Goal: Task Accomplishment & Management: Complete application form

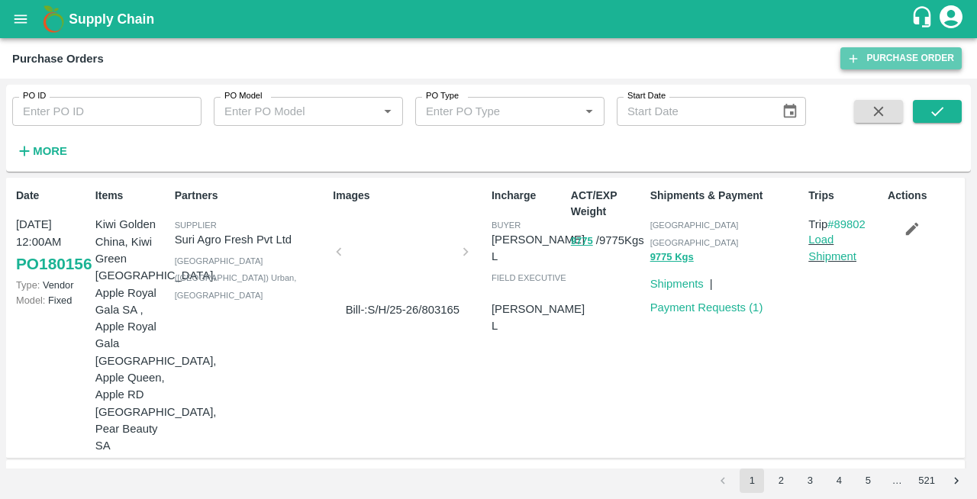
click at [893, 52] on link "Purchase Order" at bounding box center [901, 58] width 121 height 22
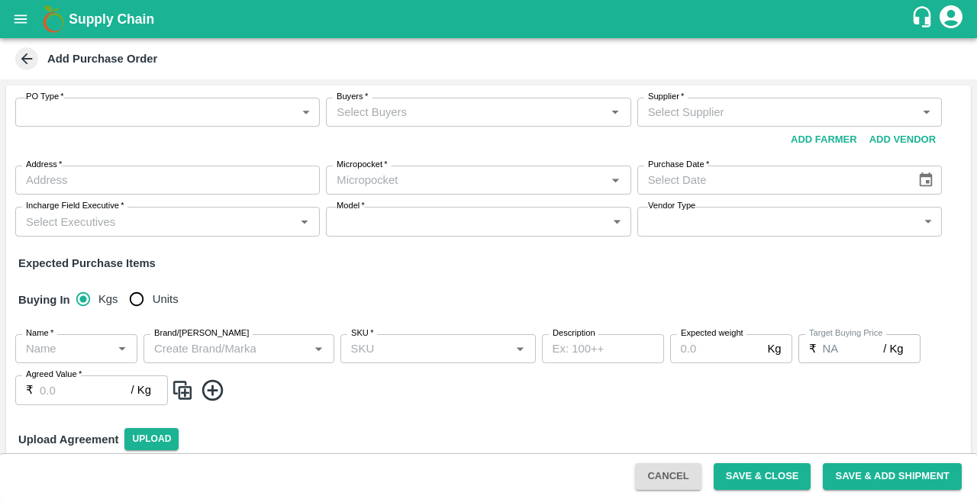
click at [50, 102] on label "PO Type   *" at bounding box center [45, 97] width 38 height 12
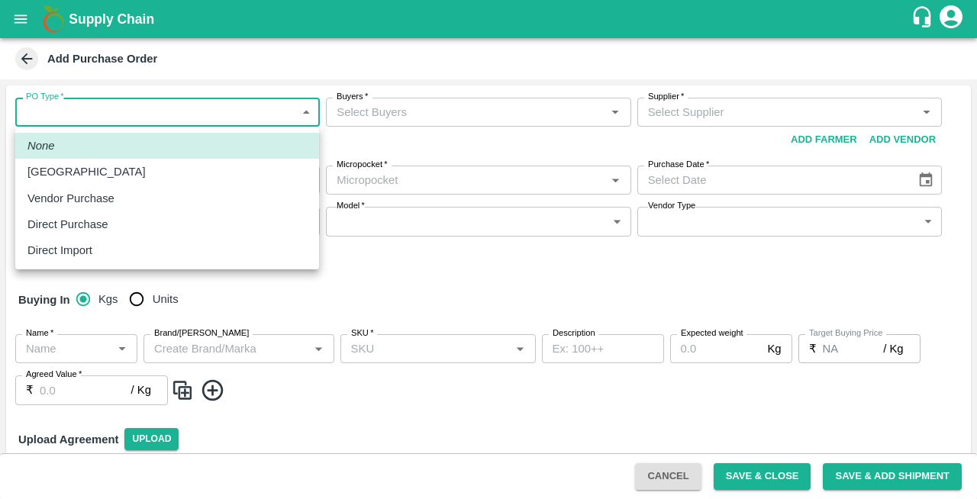
click at [50, 115] on body "Supply Chain Add Purchase Order PO Type   * ​ PO Type Buyers   * Buyers   * Sup…" at bounding box center [488, 249] width 977 height 499
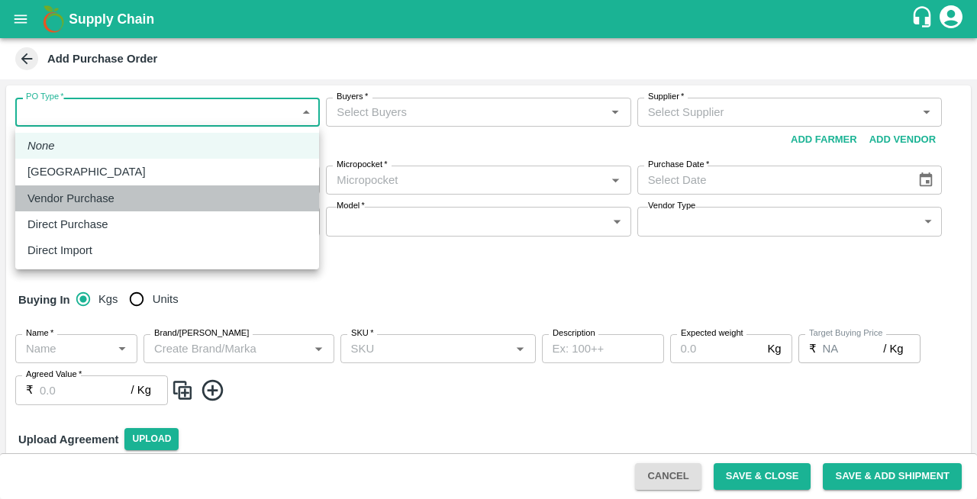
click at [57, 192] on p "Vendor Purchase" at bounding box center [70, 198] width 87 height 17
type input "2"
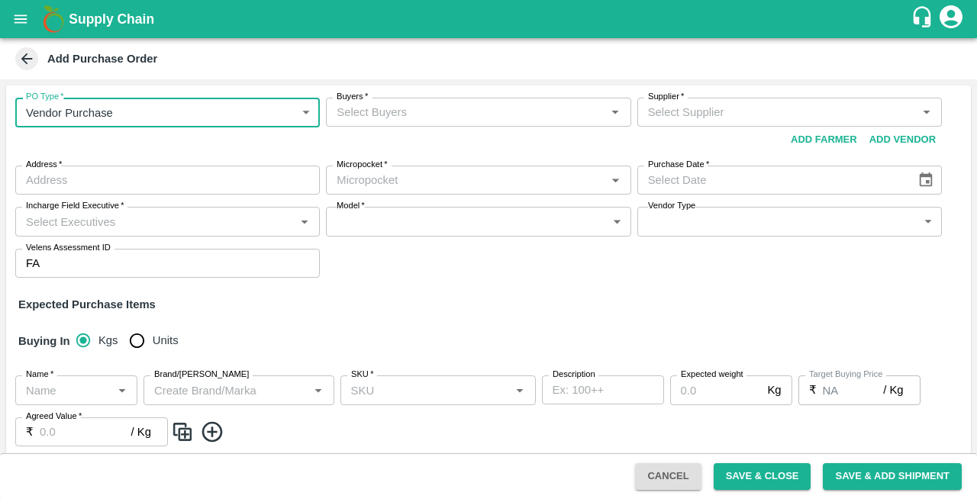
click at [429, 118] on input "Buyers   *" at bounding box center [466, 112] width 270 height 20
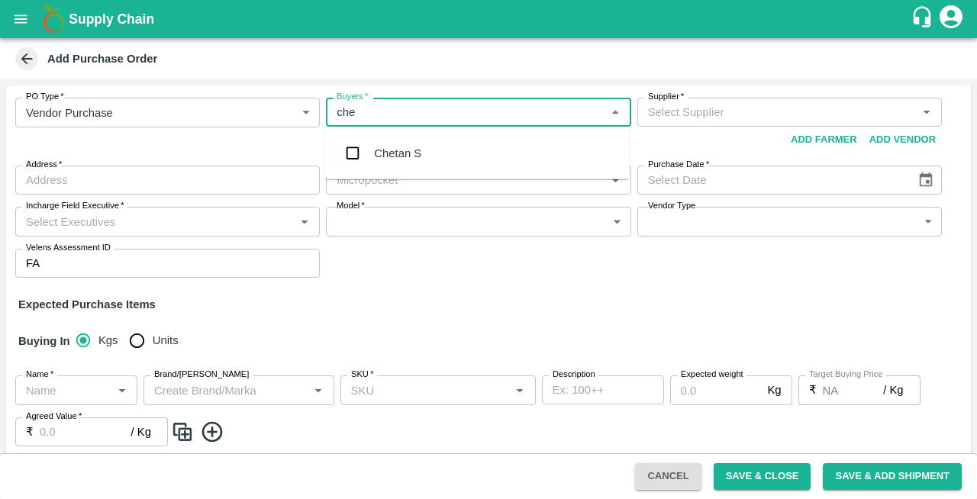
type input "[PERSON_NAME]"
click at [356, 153] on input "checkbox" at bounding box center [353, 153] width 31 height 31
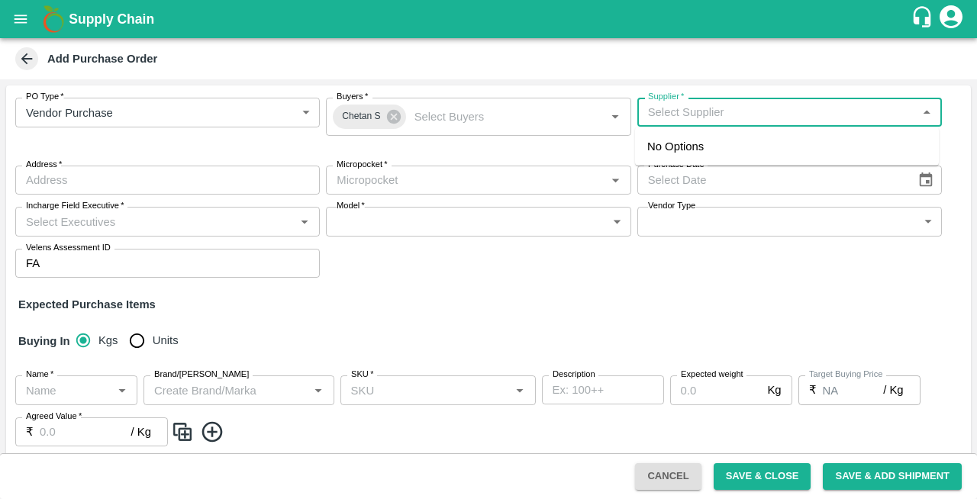
click at [706, 115] on input "Supplier   *" at bounding box center [777, 112] width 270 height 20
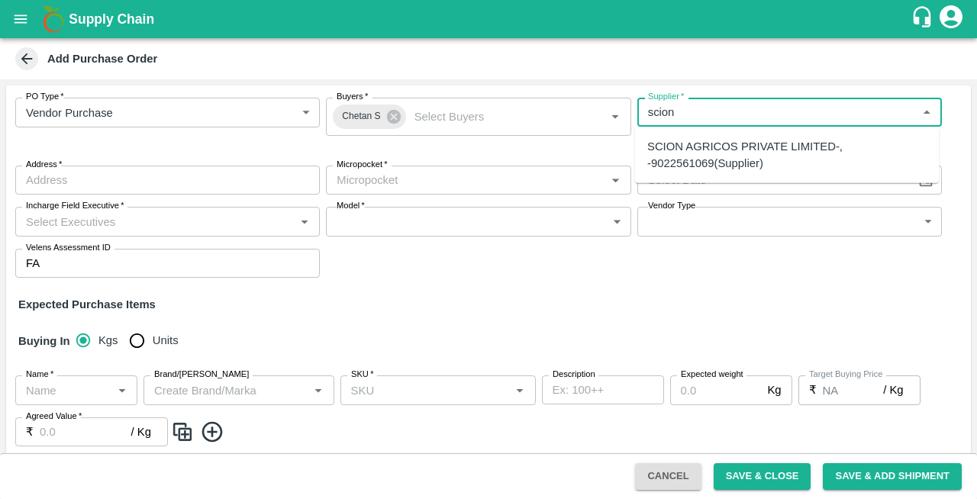
click at [678, 150] on div "SCION AGRICOS PRIVATE LIMITED-, -9022561069(Supplier)" at bounding box center [787, 155] width 279 height 34
type input "SCION AGRICOS PRIVATE LIMITED-, -9022561069(Supplier)"
type input ", , ,"
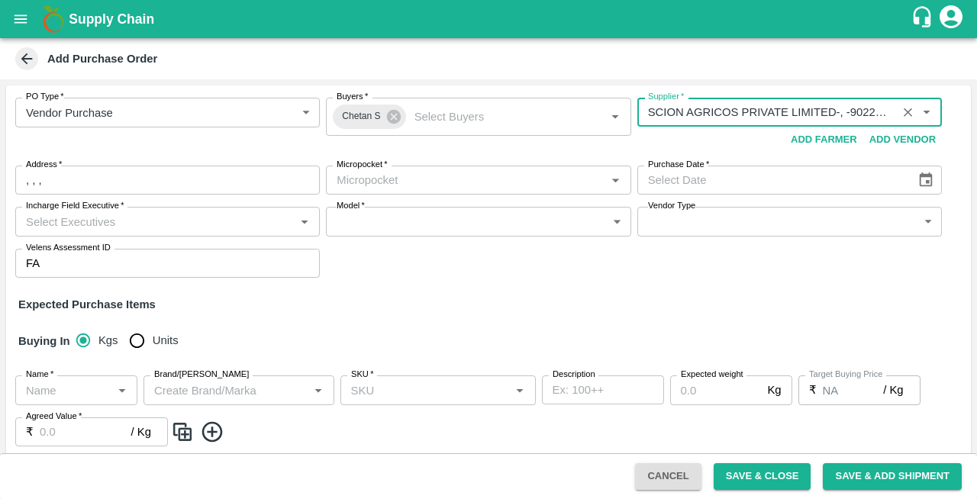
type input "SCION AGRICOS PRIVATE LIMITED-, -9022561069(Supplier)"
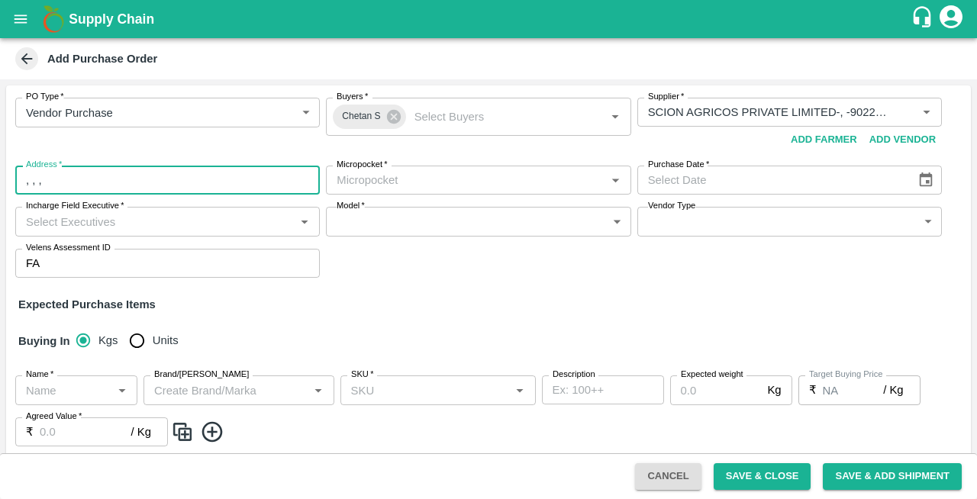
click at [113, 185] on input ", , ," at bounding box center [167, 180] width 305 height 29
type input ","
type input "Apmc Vashi Navi [GEOGRAPHIC_DATA]"
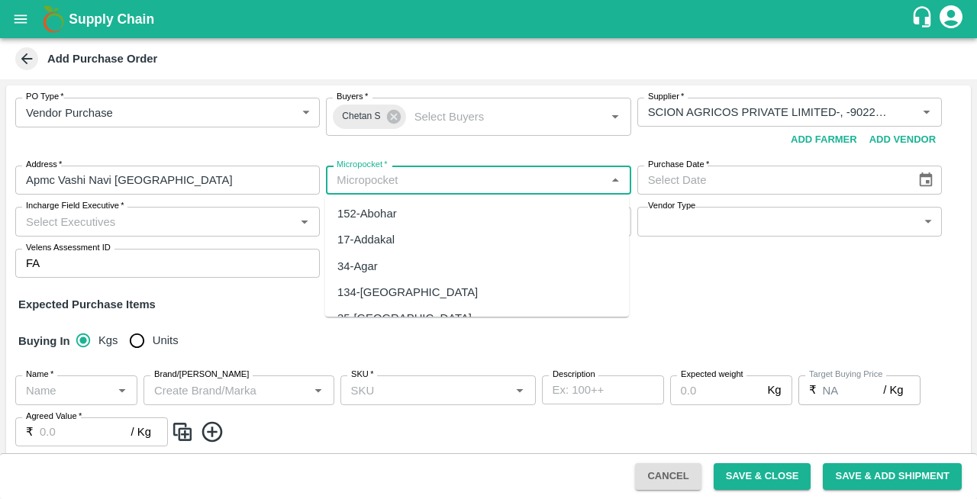
click at [366, 184] on input "Micropocket   *" at bounding box center [466, 180] width 270 height 20
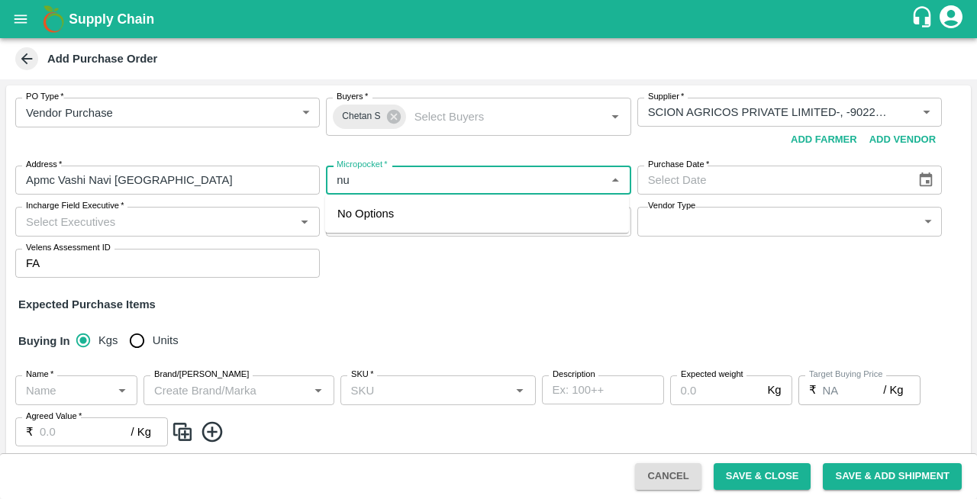
type input "n"
click at [364, 213] on div "82-[GEOGRAPHIC_DATA]" at bounding box center [405, 213] width 134 height 17
type input "82-[GEOGRAPHIC_DATA]"
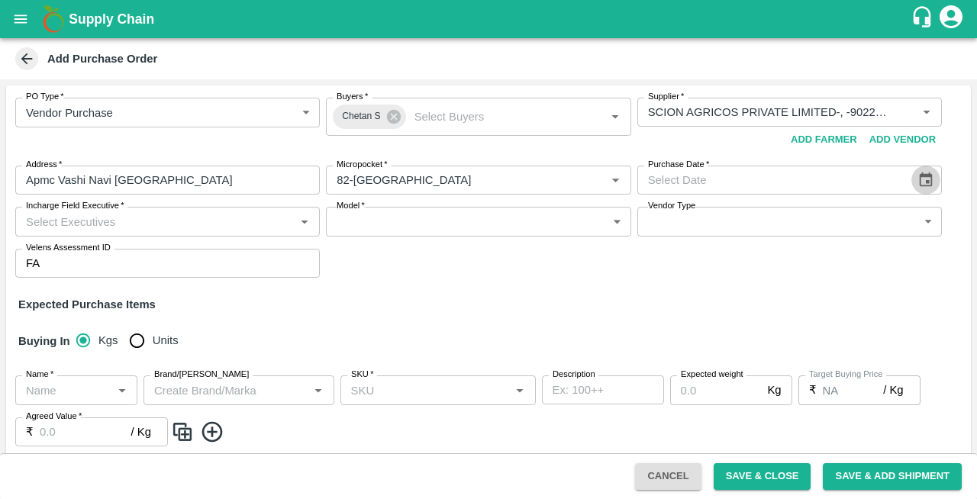
click at [919, 179] on icon "Choose date" at bounding box center [926, 180] width 17 height 17
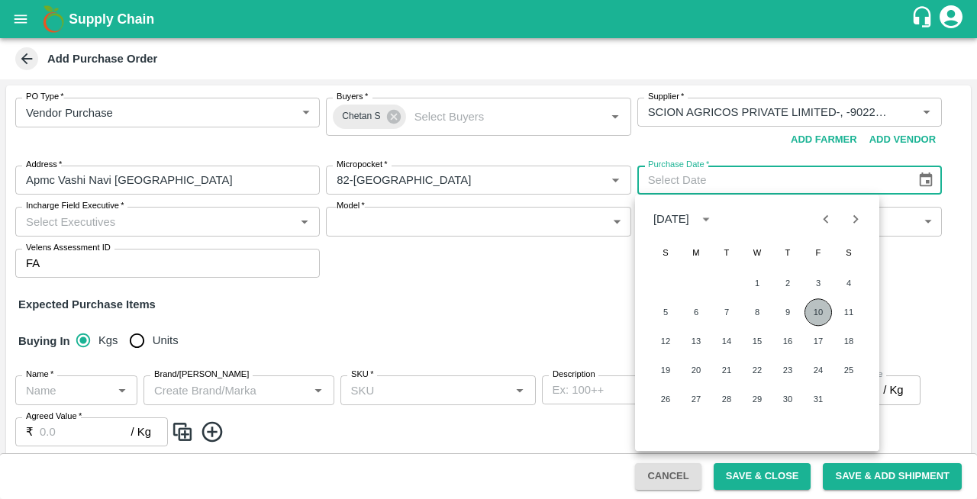
click at [822, 313] on button "10" at bounding box center [818, 312] width 27 height 27
type input "[DATE]"
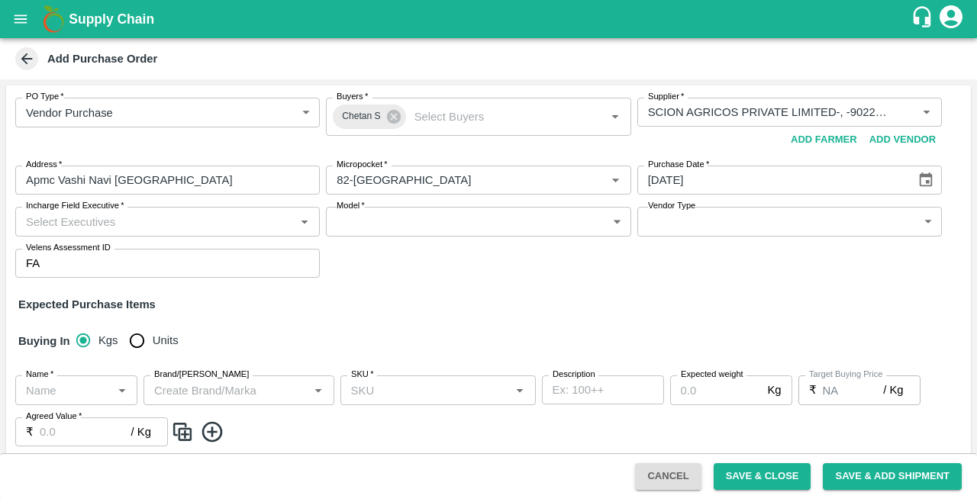
click at [84, 217] on input "Incharge Field Executive   *" at bounding box center [155, 222] width 270 height 20
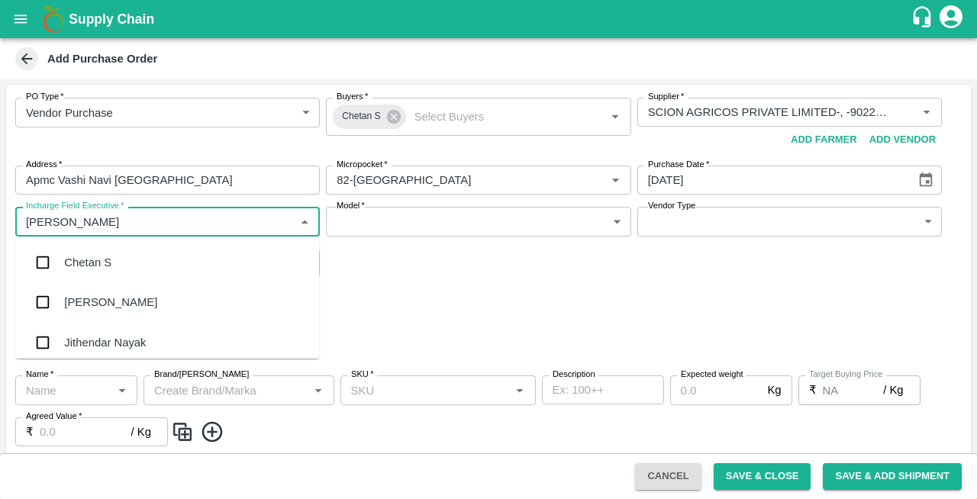
type input "cheta"
click at [64, 259] on div "Chetan S" at bounding box center [87, 262] width 47 height 17
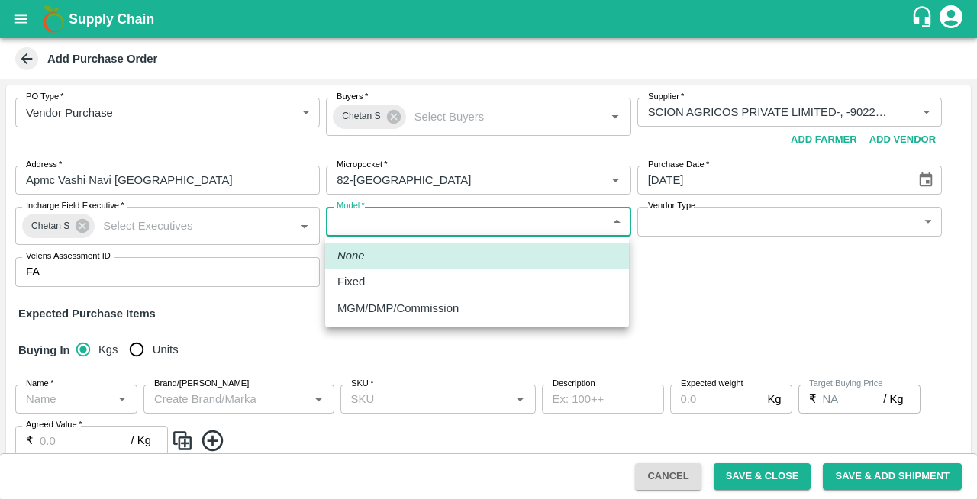
click at [388, 219] on body "Supply Chain Add Purchase Order PO Type   * Vendor Purchase 2 PO Type Buyers   …" at bounding box center [488, 249] width 977 height 499
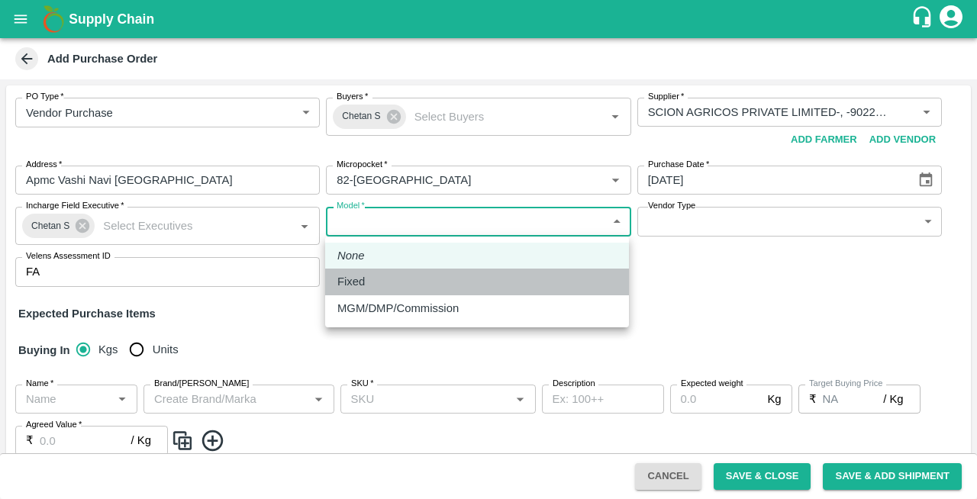
click at [359, 280] on p "Fixed" at bounding box center [351, 281] width 27 height 17
type input "Fixed"
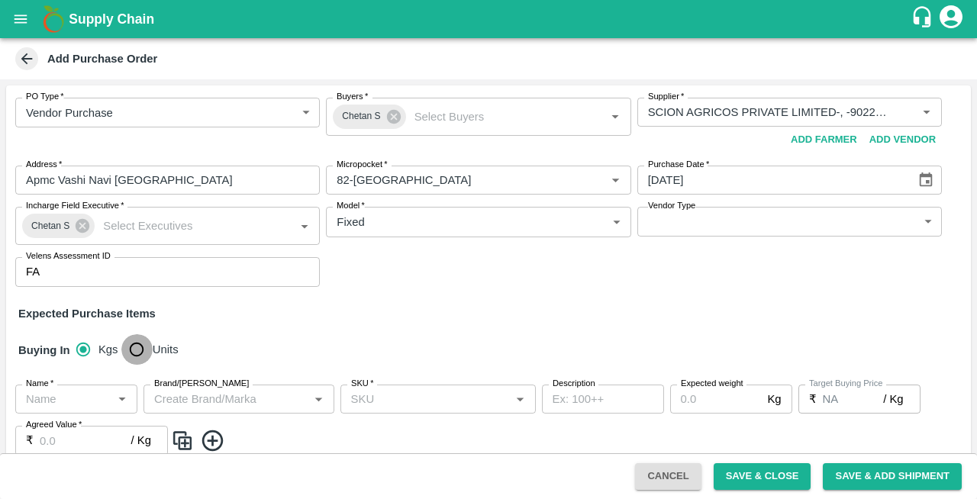
click at [141, 352] on input "Units" at bounding box center [136, 349] width 31 height 31
radio input "true"
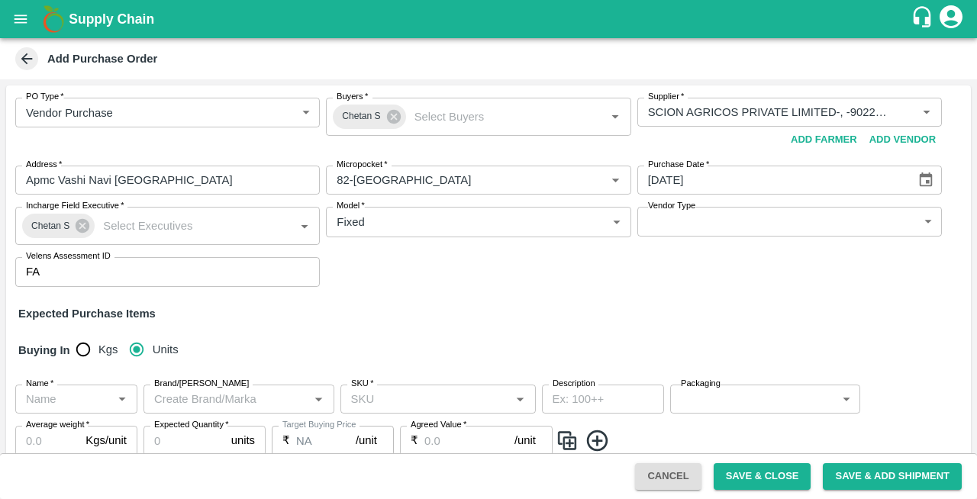
scroll to position [76, 0]
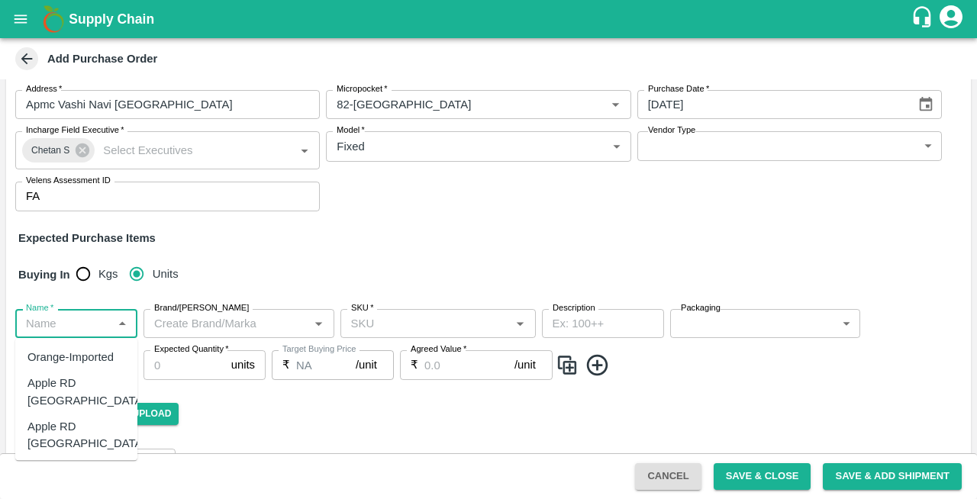
click at [35, 331] on input "Name   *" at bounding box center [64, 324] width 88 height 20
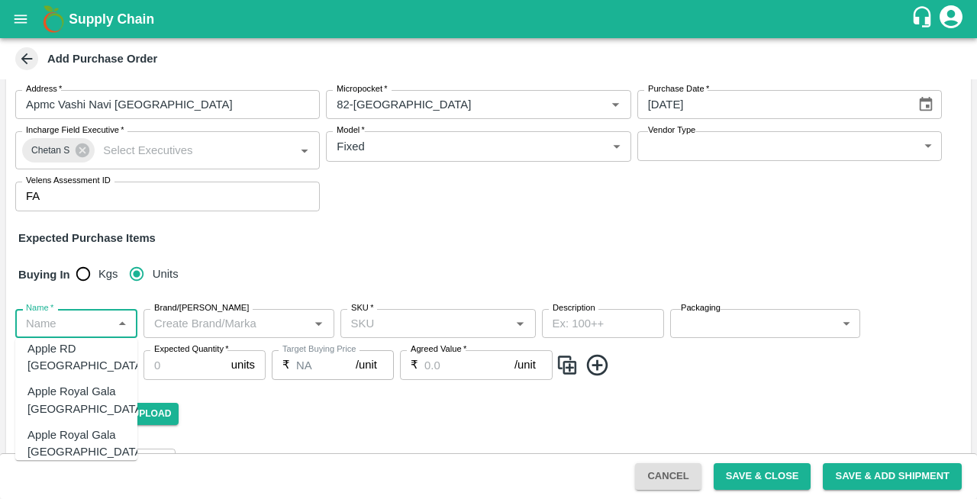
scroll to position [0, 0]
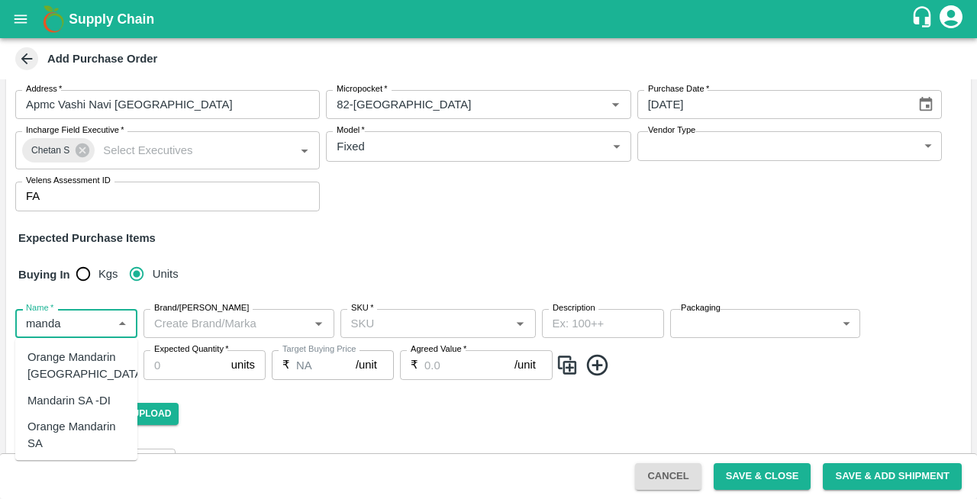
click at [61, 422] on div "Orange Mandarin SA" at bounding box center [76, 435] width 98 height 34
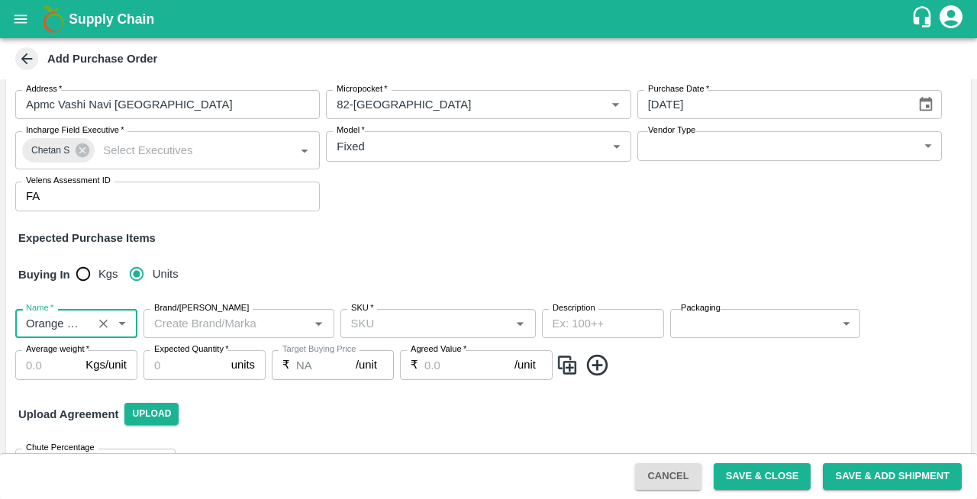
type input "Orange Mandarin SA"
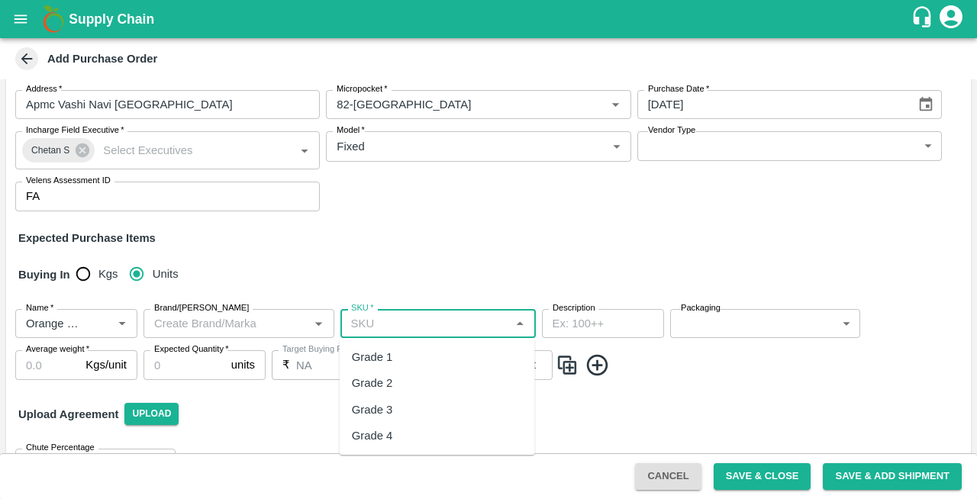
click at [373, 321] on input "SKU   *" at bounding box center [425, 324] width 161 height 20
click at [375, 409] on div "Grade 3" at bounding box center [372, 410] width 41 height 17
type input "Grade 3"
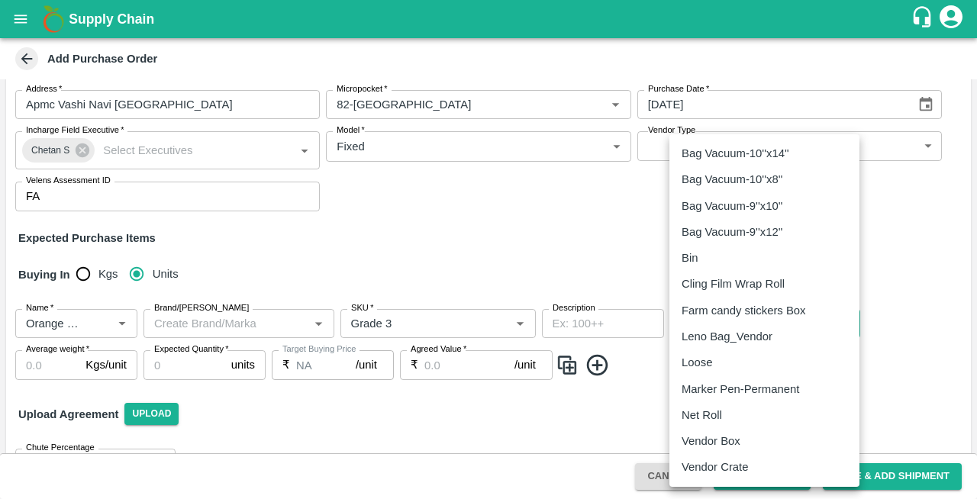
click at [728, 318] on body "Supply Chain Add Purchase Order PO Type   * Vendor Purchase 2 PO Type Buyers   …" at bounding box center [488, 249] width 977 height 499
click at [700, 441] on p "Vendor Box" at bounding box center [711, 441] width 59 height 17
type input "276"
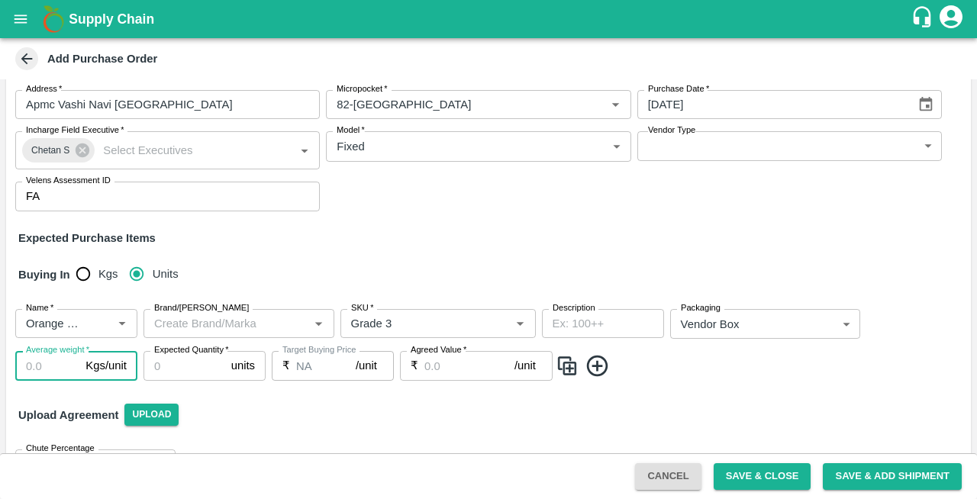
click at [38, 370] on input "Average weight   *" at bounding box center [47, 365] width 64 height 29
type input "10"
click at [190, 377] on input "Expected Quantity   *" at bounding box center [185, 365] width 82 height 29
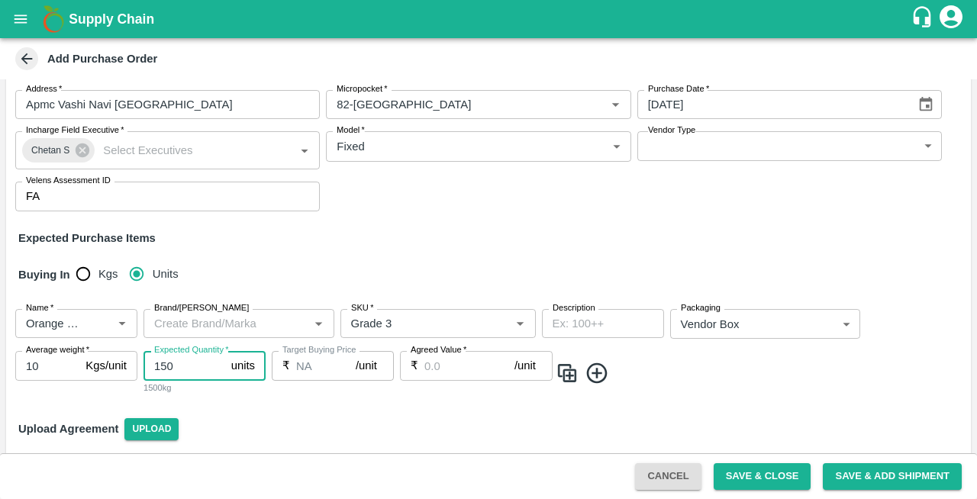
type input "150"
click at [435, 370] on input "Agreed Value   *" at bounding box center [470, 365] width 90 height 29
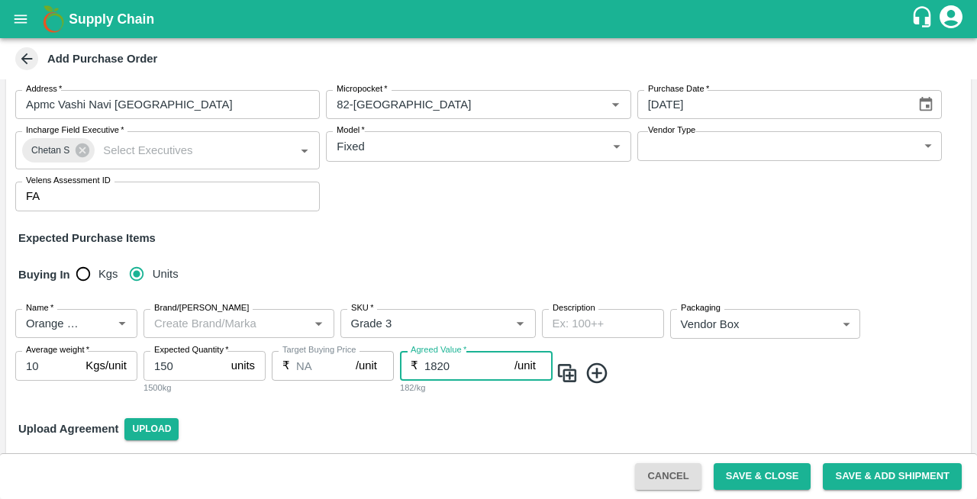
type input "1820"
click at [460, 405] on div "Name   * Name   * Brand/[PERSON_NAME]/[PERSON_NAME]   * SKU   * Description x D…" at bounding box center [488, 352] width 965 height 110
click at [753, 478] on button "Save & Close" at bounding box center [763, 477] width 98 height 27
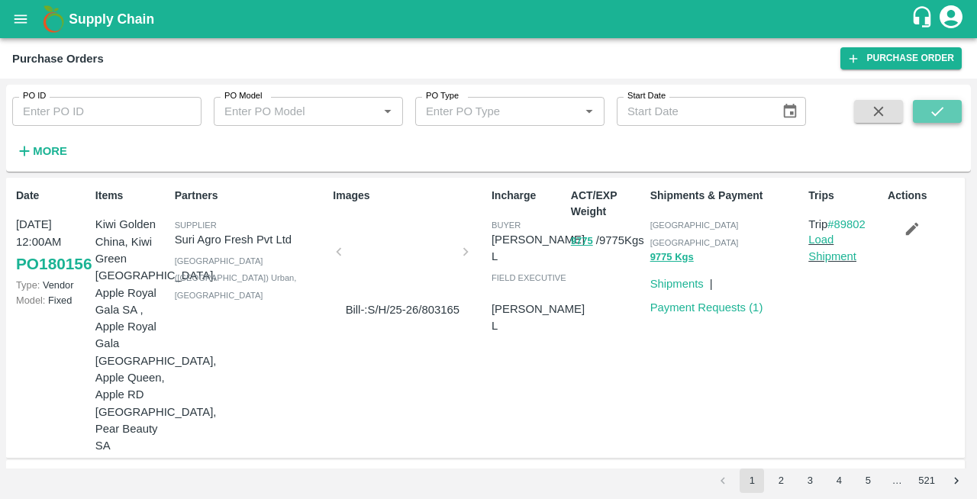
click at [934, 117] on icon "submit" at bounding box center [937, 111] width 17 height 17
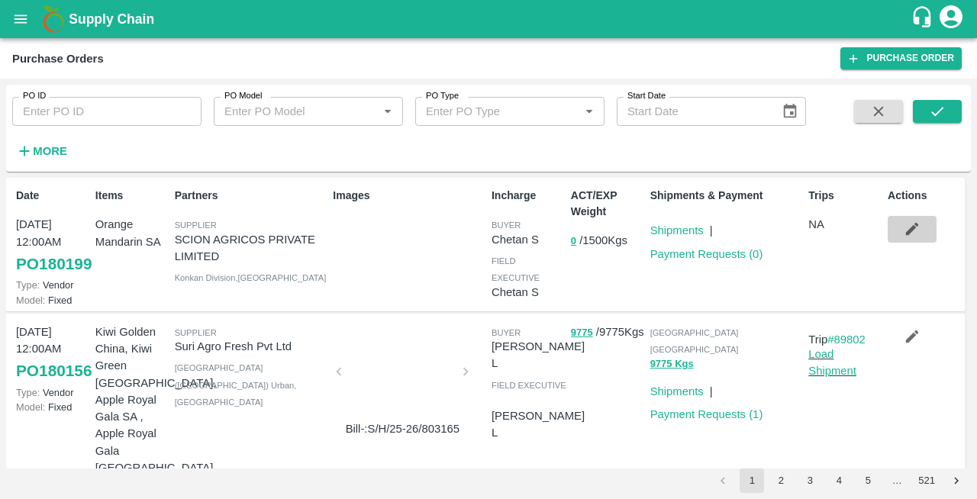
click at [912, 229] on icon "button" at bounding box center [912, 229] width 13 height 13
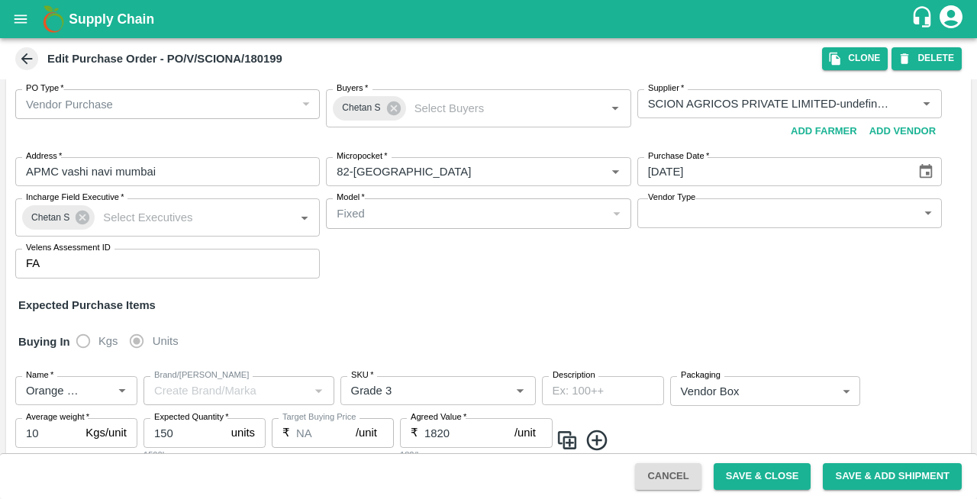
scroll to position [9, 0]
